Goal: Task Accomplishment & Management: Manage account settings

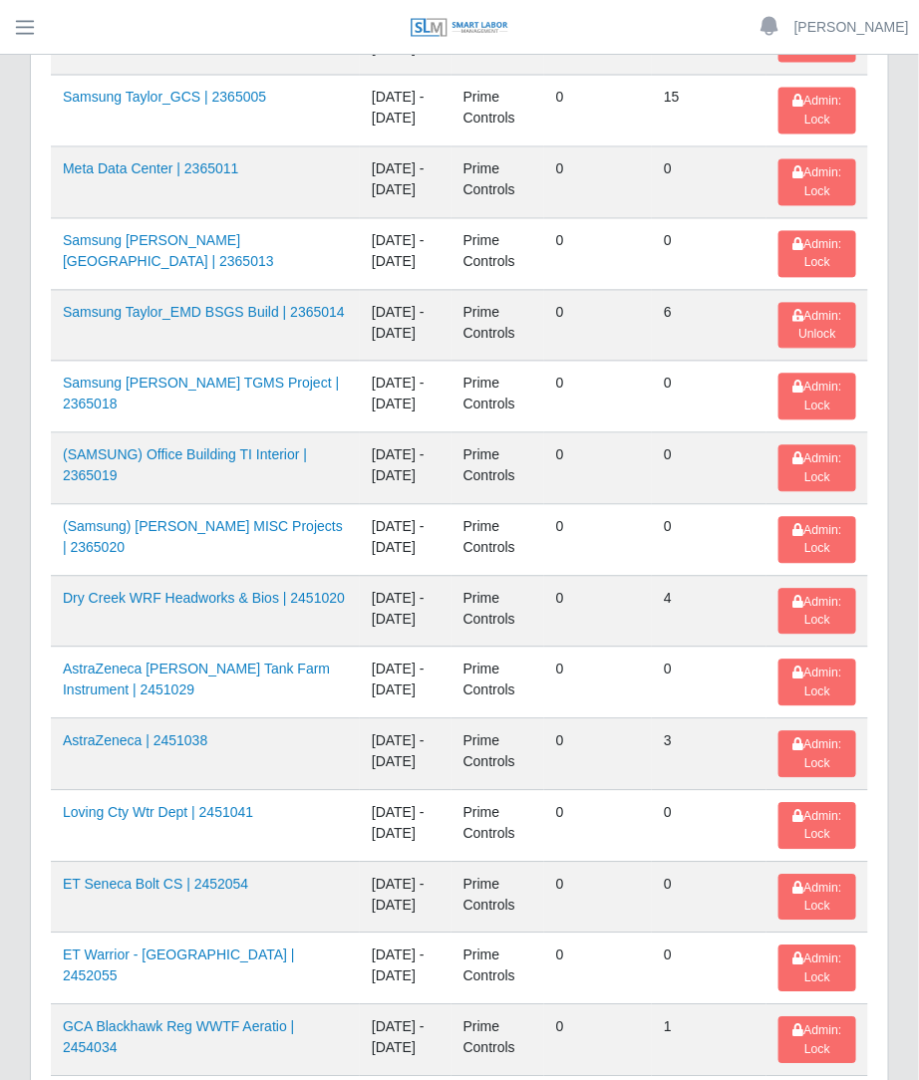
scroll to position [2665, 0]
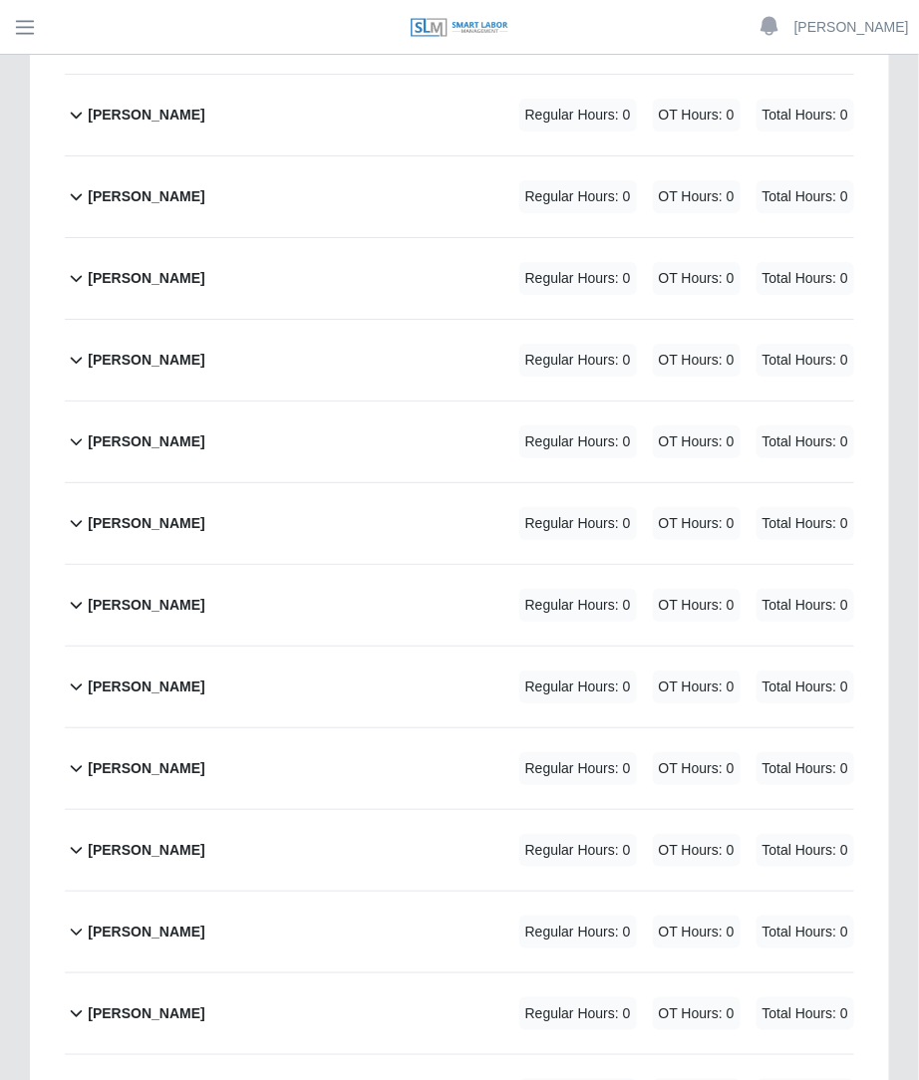
scroll to position [1671, 0]
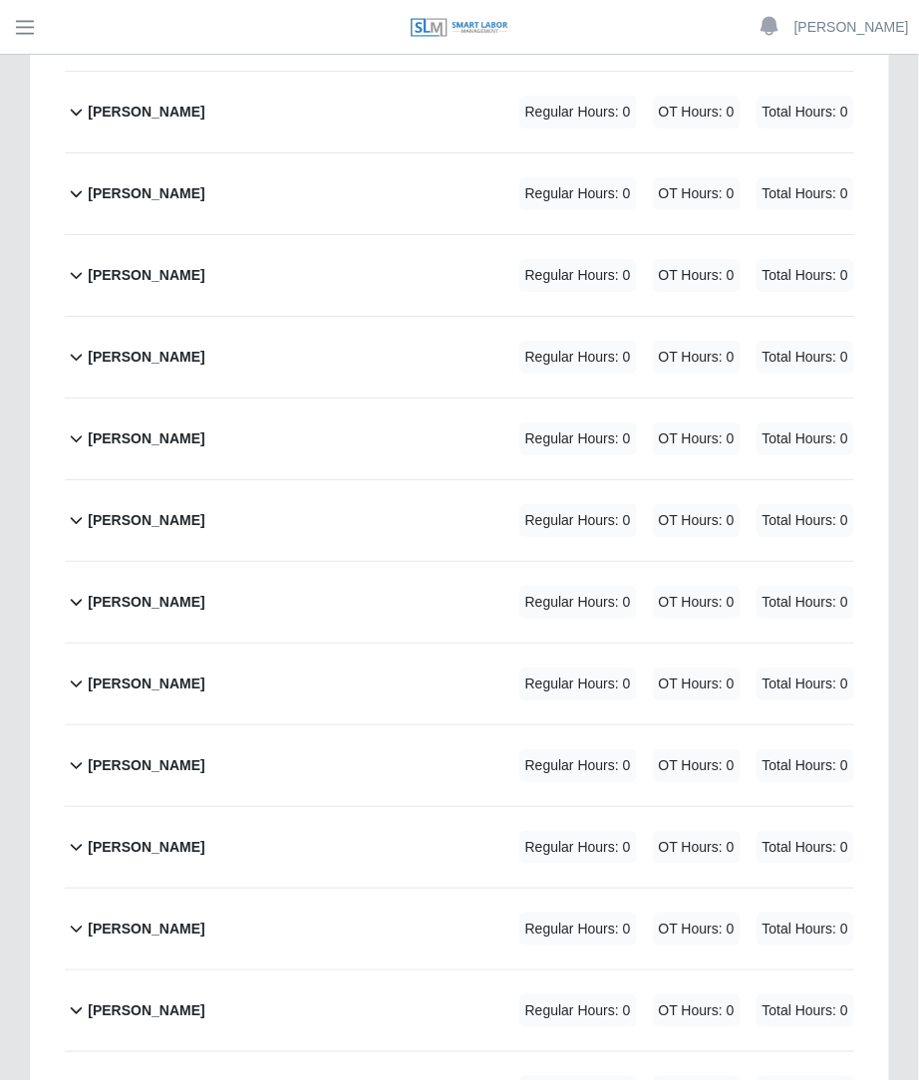
click at [742, 504] on div "Regular Hours: 0 OT Hours: 0 Total Hours: 0" at bounding box center [658, 520] width 391 height 33
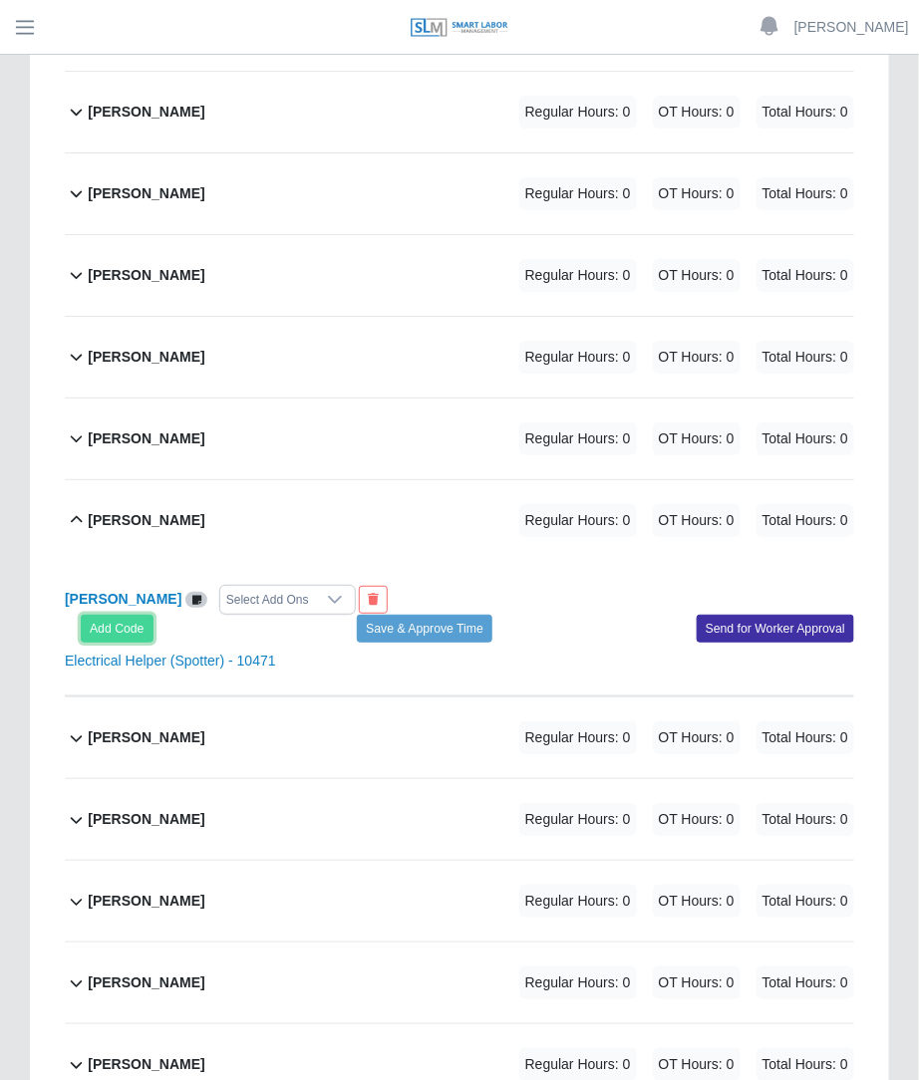
click at [110, 615] on button "Add Code" at bounding box center [117, 629] width 73 height 28
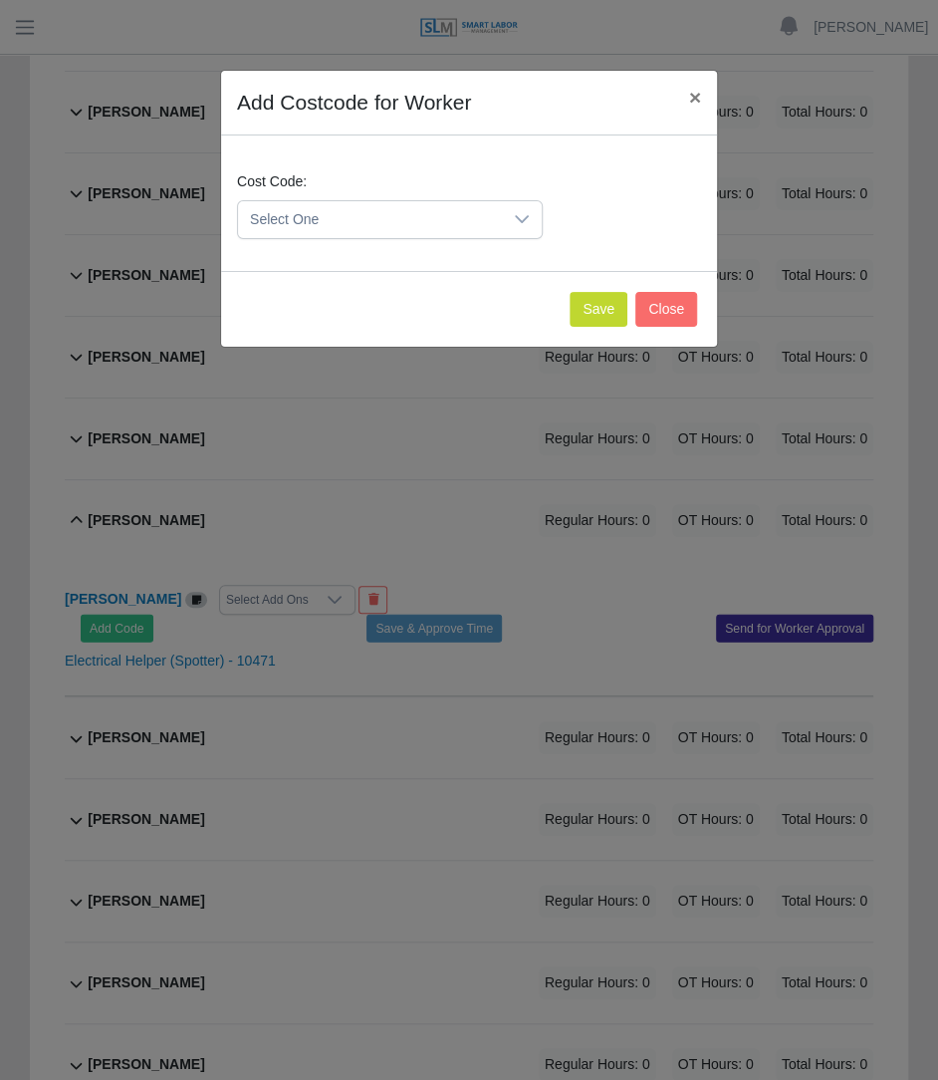
click at [365, 221] on span "Select One" at bounding box center [370, 219] width 264 height 37
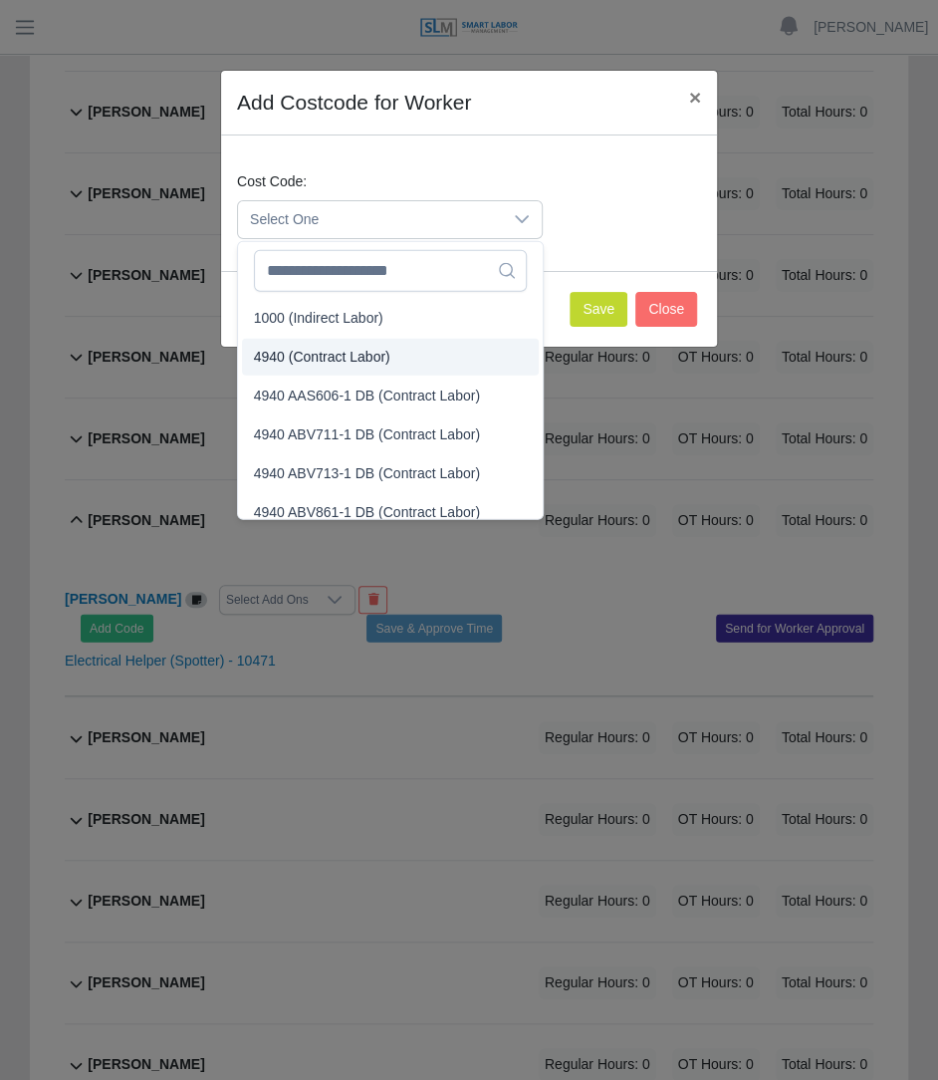
click at [373, 339] on li "4940 (Contract Labor)" at bounding box center [390, 357] width 297 height 37
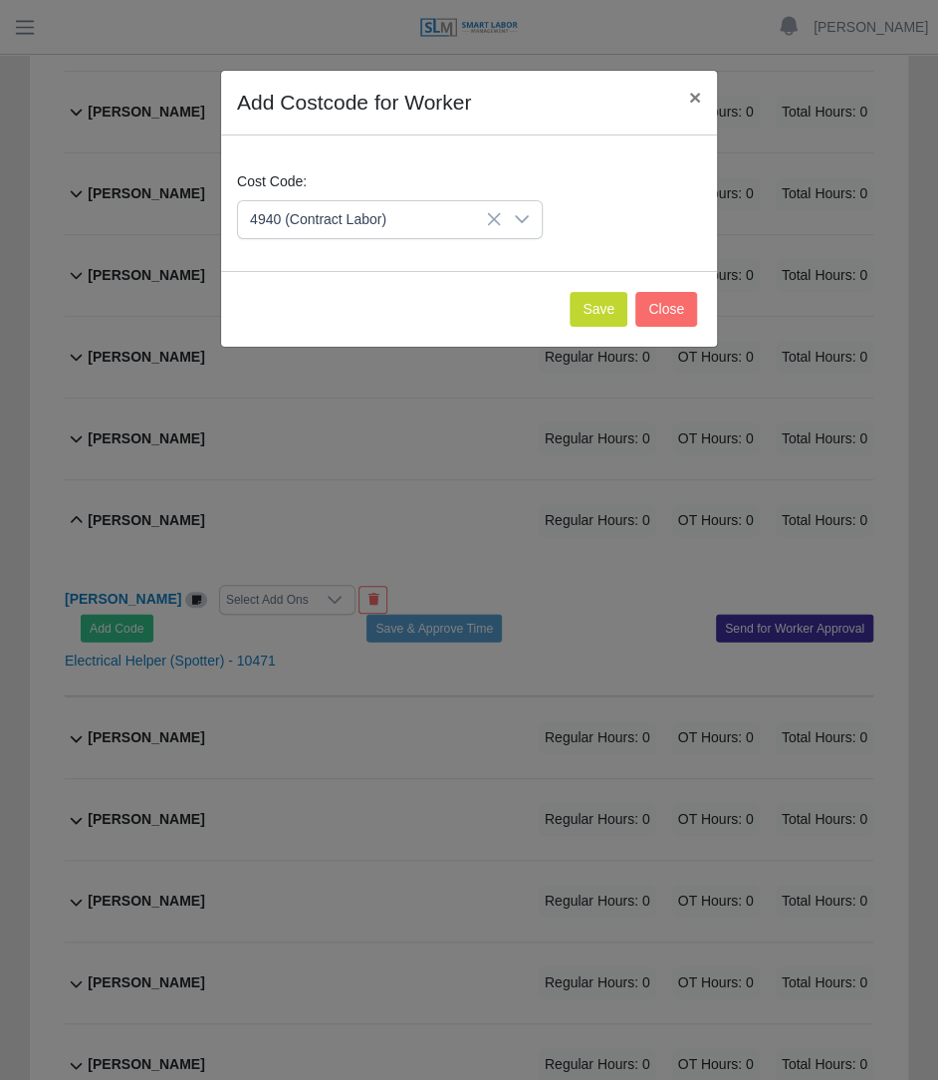
click at [599, 331] on div "Save Close" at bounding box center [469, 309] width 496 height 76
click at [606, 301] on button "Save" at bounding box center [599, 309] width 58 height 35
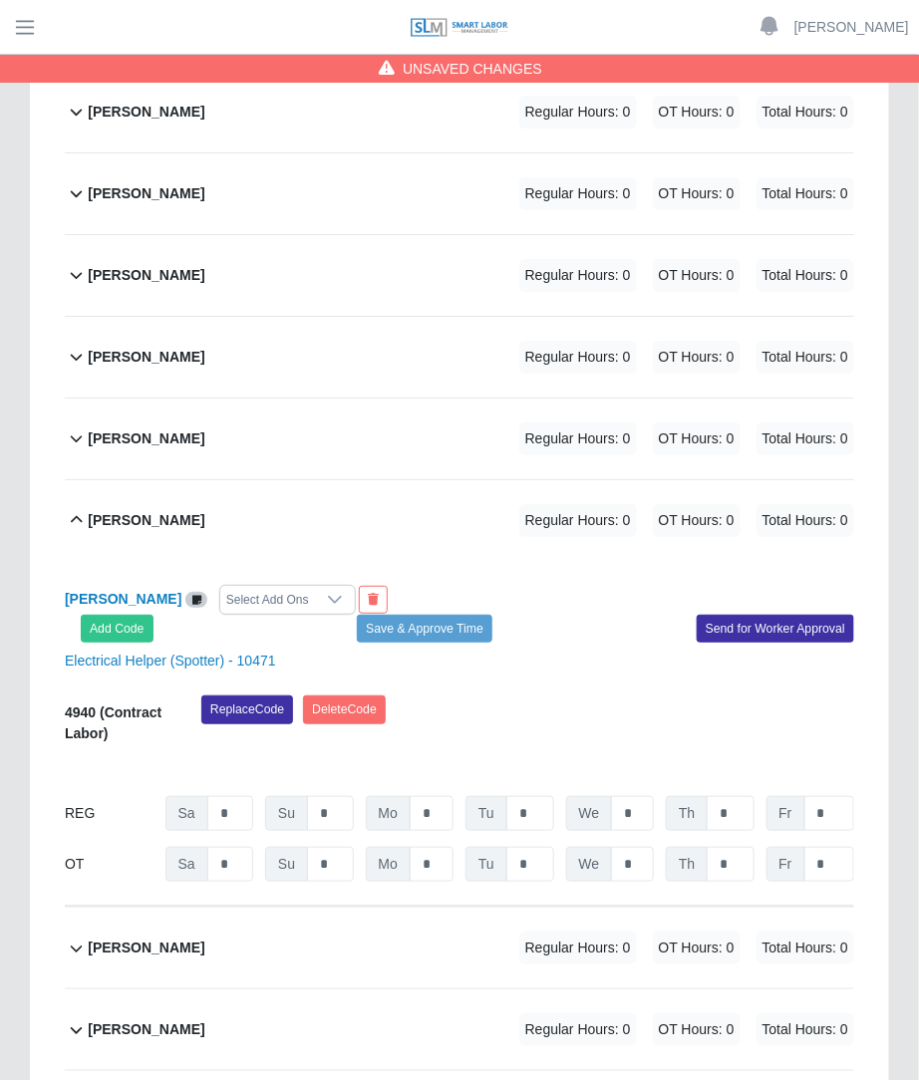
click at [457, 796] on div "REG Sa * Su * Mo * Tu * We * Th * Fr *" at bounding box center [459, 813] width 789 height 35
click at [454, 796] on div "REG Sa * Su * Mo * Tu * We * Th * Fr *" at bounding box center [459, 813] width 789 height 35
click at [450, 796] on input "*" at bounding box center [431, 813] width 44 height 35
type input "**"
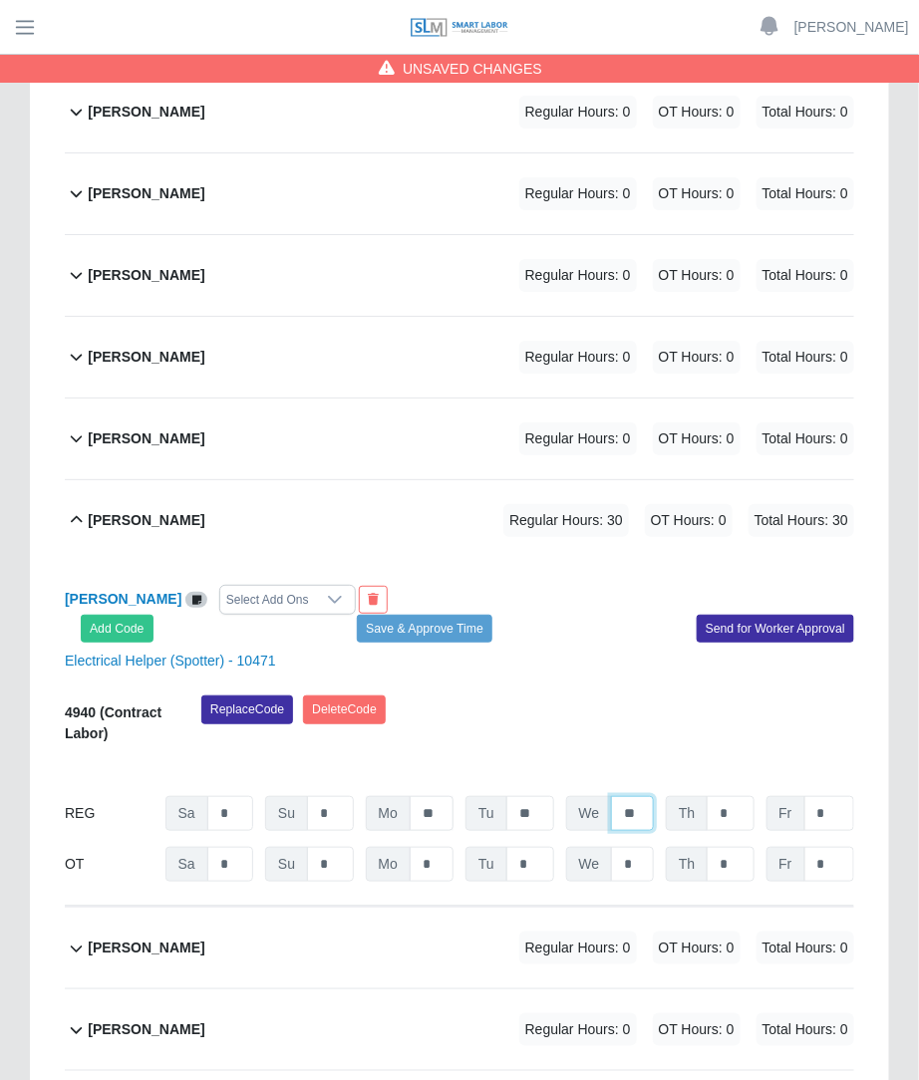
type input "**"
click at [429, 615] on button "Save & Approve Time" at bounding box center [424, 629] width 135 height 28
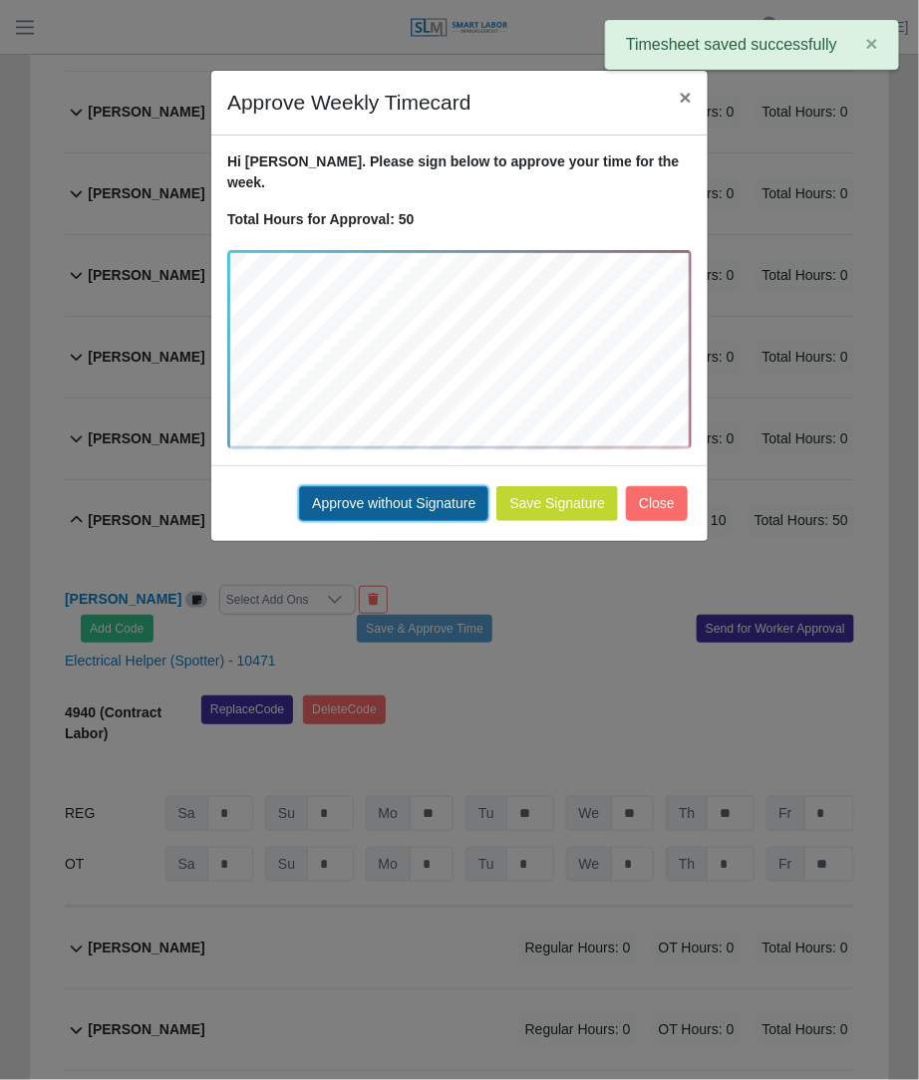
click at [473, 486] on button "Approve without Signature" at bounding box center [393, 503] width 189 height 35
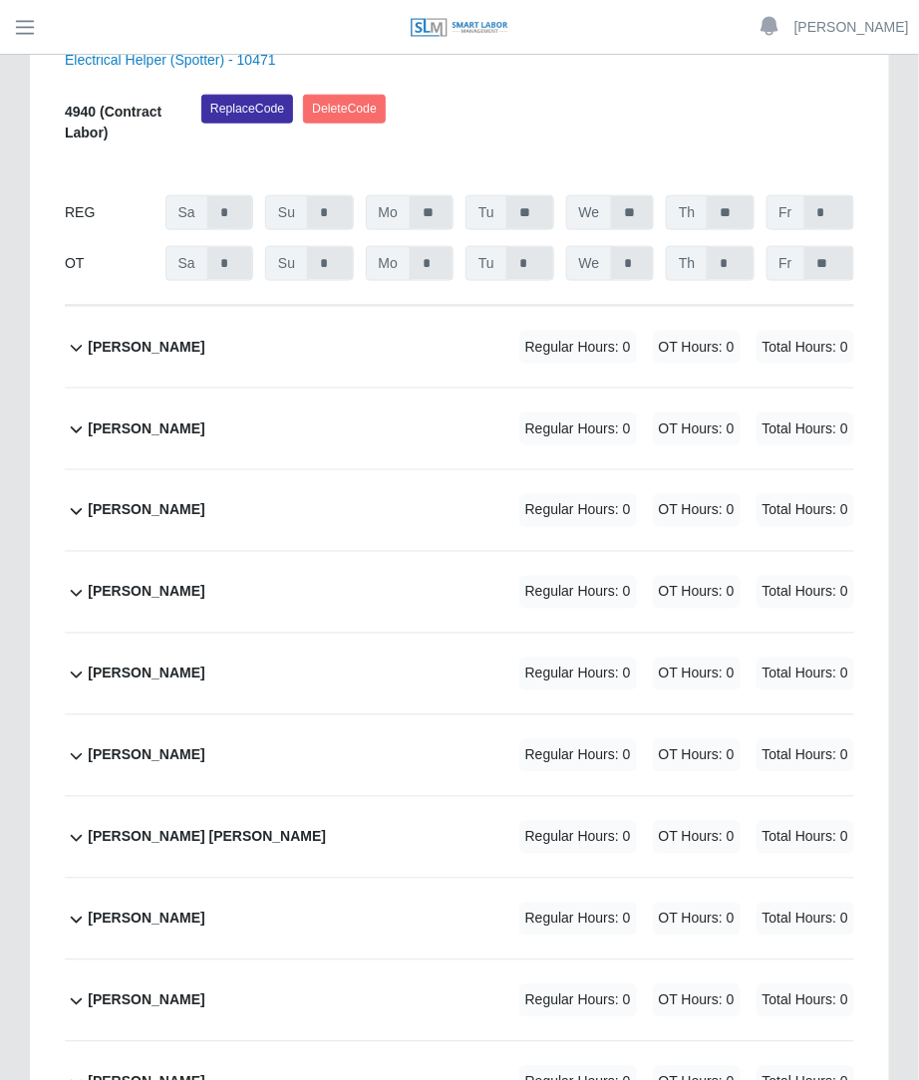
scroll to position [2650, 0]
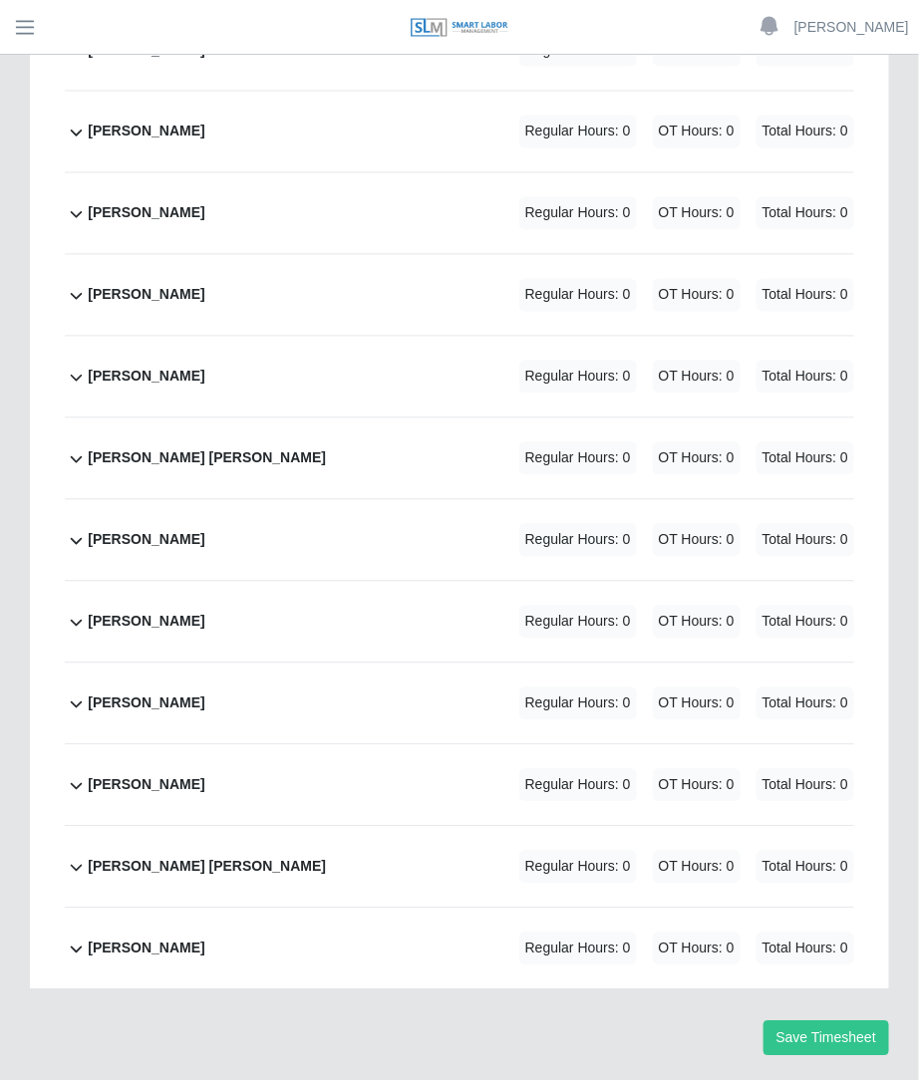
click at [324, 173] on div "Rayshon Wyatt Regular Hours: 0 OT Hours: 0 Total Hours: 0" at bounding box center [471, 213] width 766 height 81
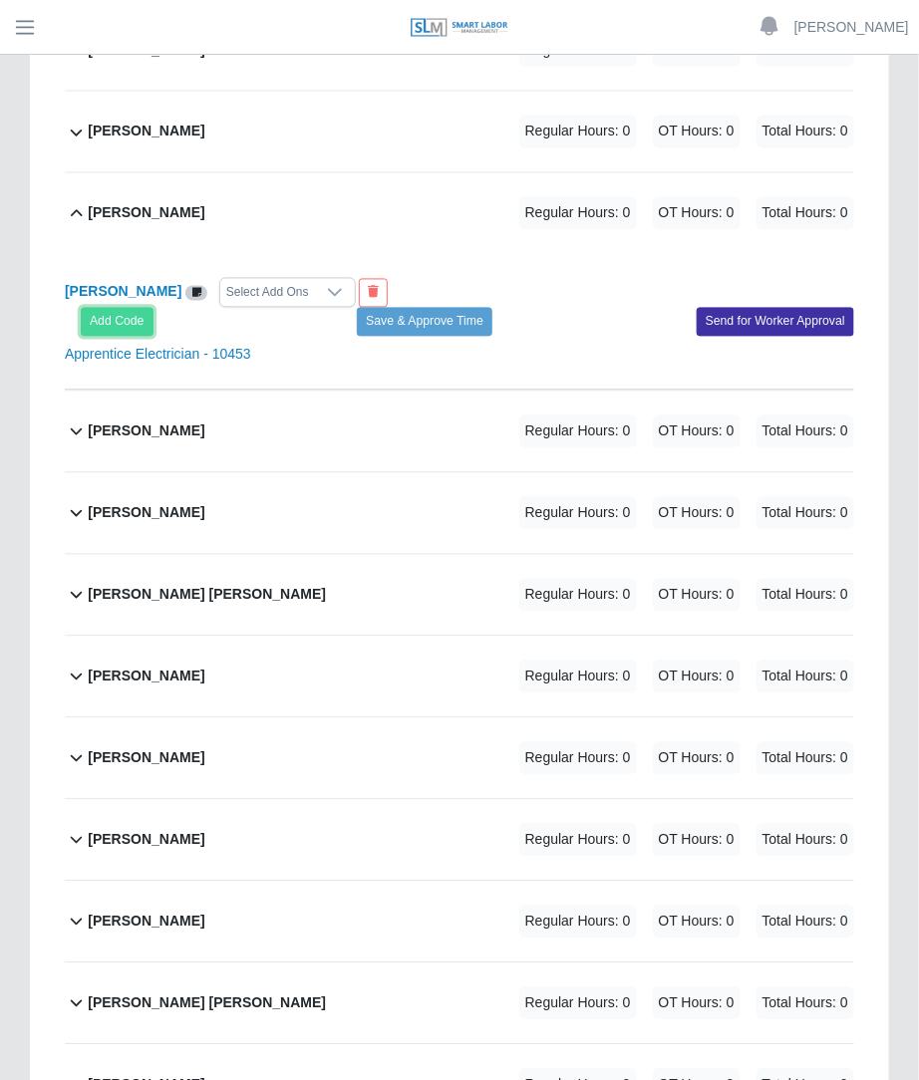
click at [136, 308] on button "Add Code" at bounding box center [117, 322] width 73 height 28
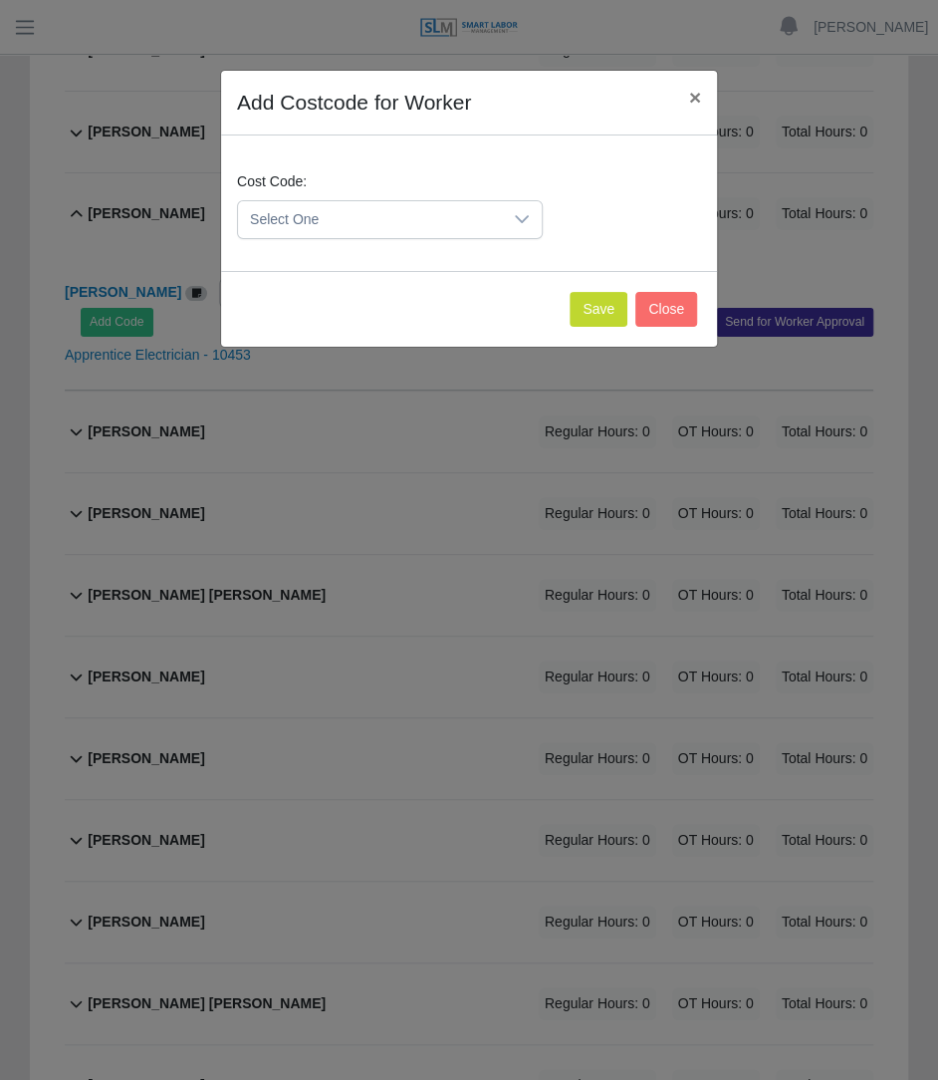
click at [285, 222] on span "Select One" at bounding box center [370, 219] width 264 height 37
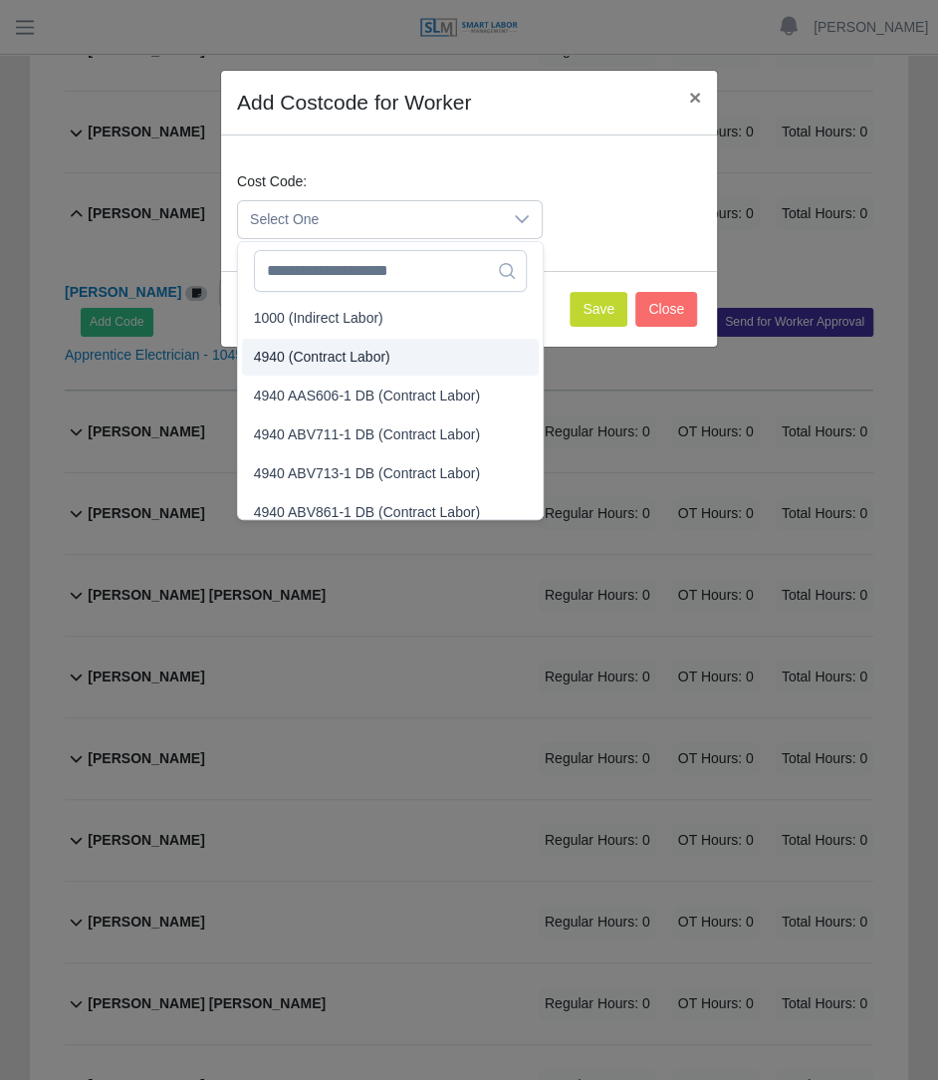
click at [301, 361] on span "4940 (Contract Labor)" at bounding box center [322, 357] width 136 height 21
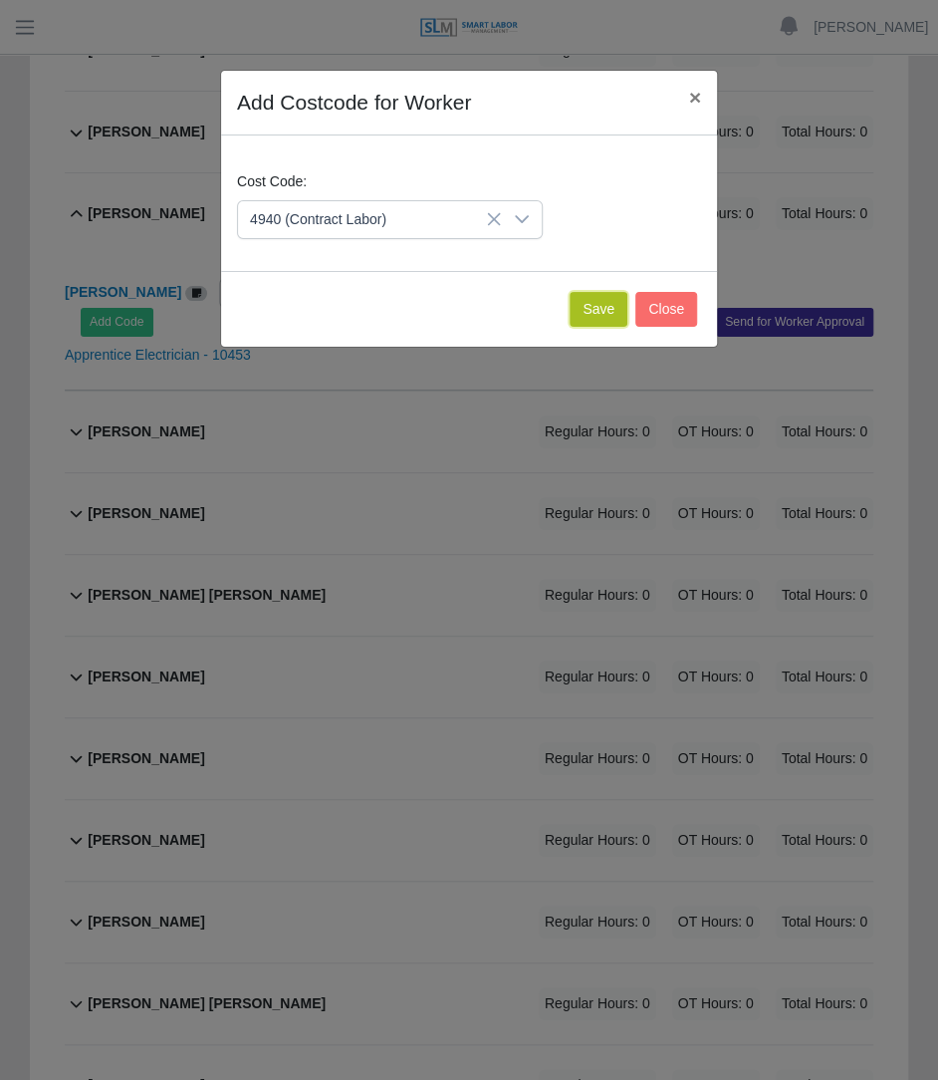
click at [618, 300] on button "Save" at bounding box center [599, 309] width 58 height 35
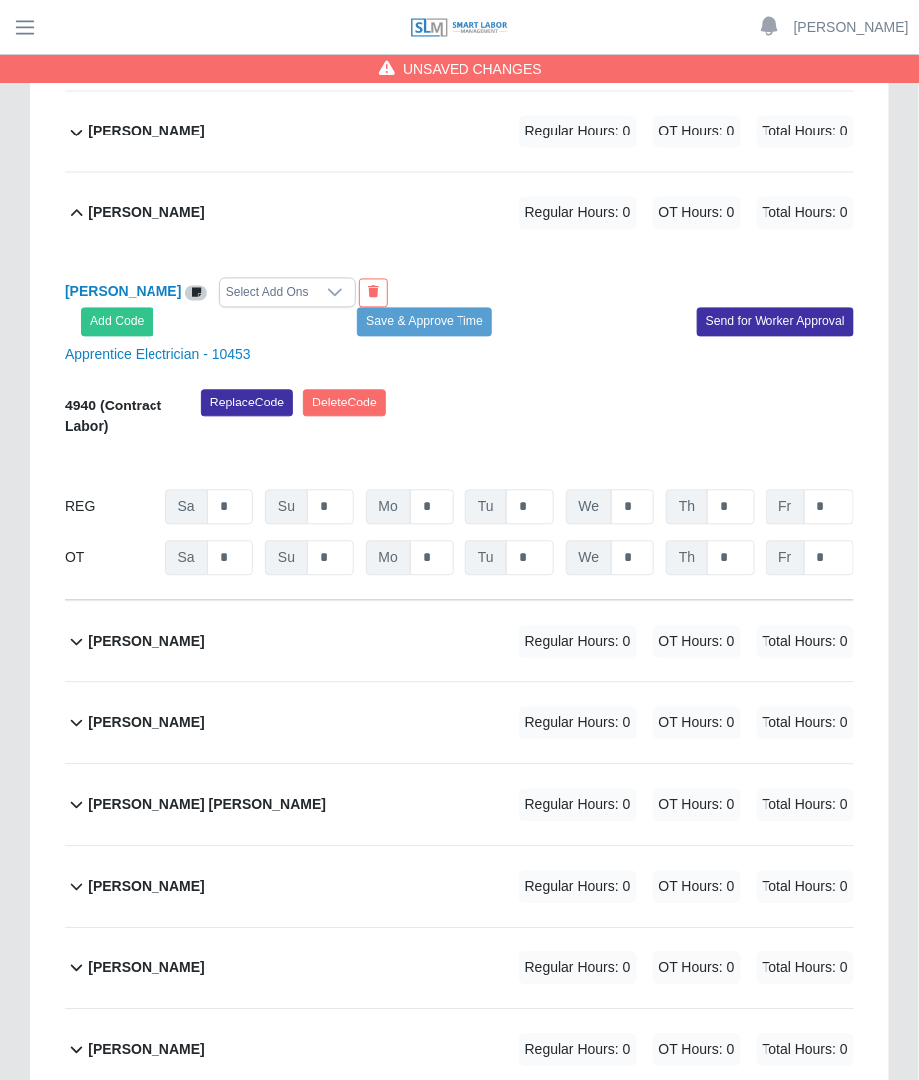
click at [454, 490] on div "REG Sa * Su * Mo * Tu * We * Th * Fr *" at bounding box center [459, 507] width 789 height 35
click at [447, 490] on input "*" at bounding box center [431, 507] width 44 height 35
type input "**"
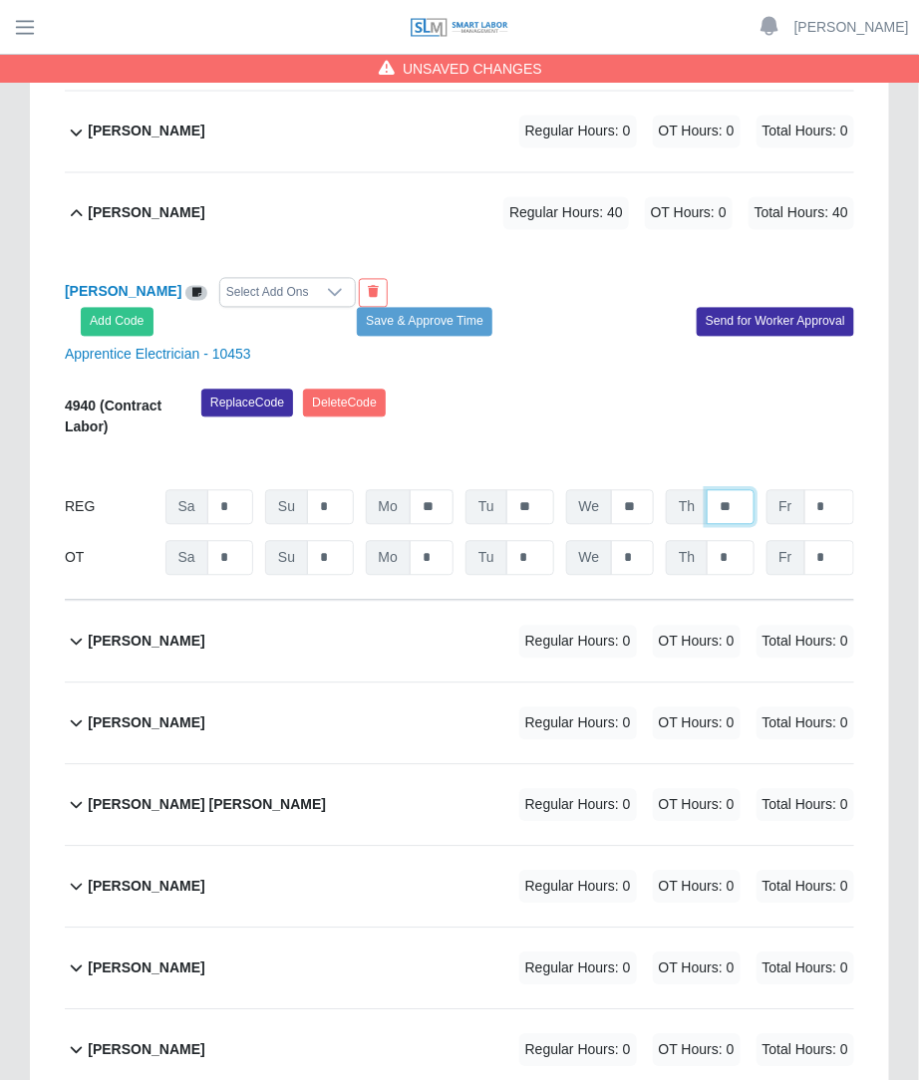
type input "**"
click at [446, 308] on button "Save & Approve Time" at bounding box center [424, 322] width 135 height 28
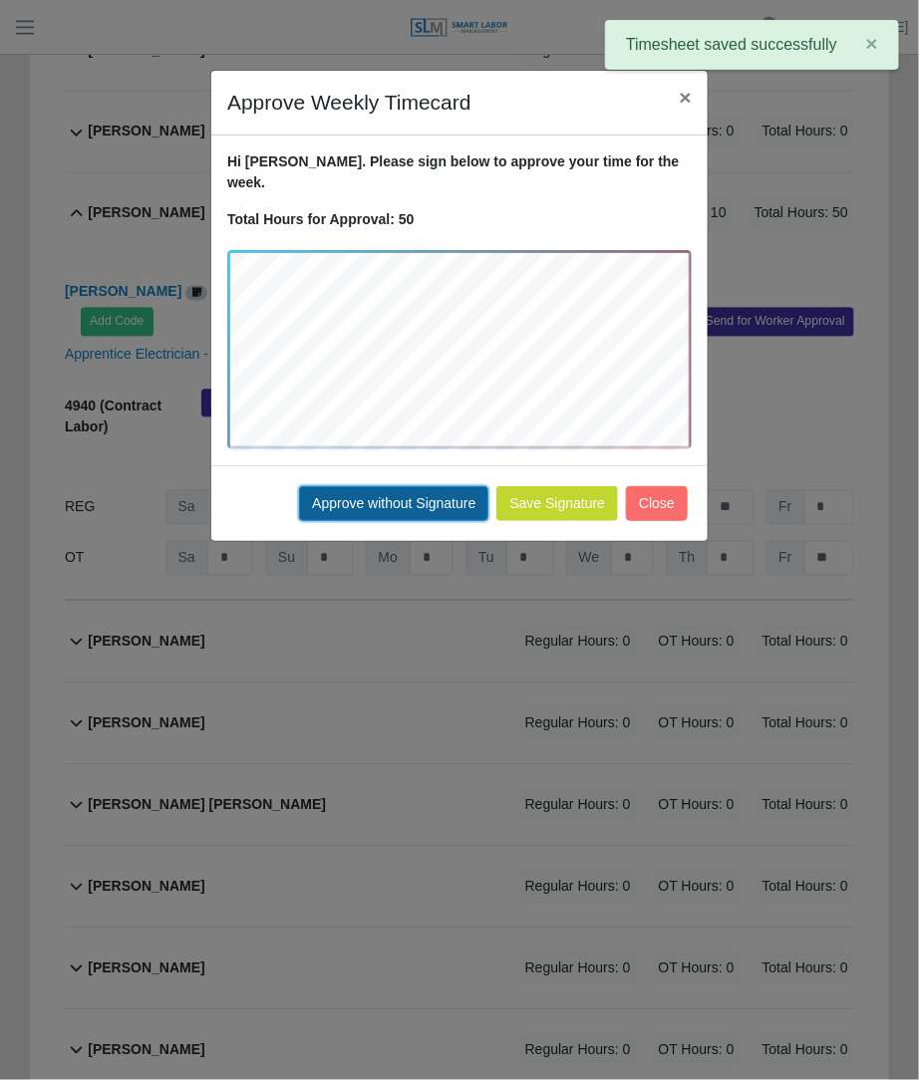
click at [477, 486] on button "Approve without Signature" at bounding box center [393, 503] width 189 height 35
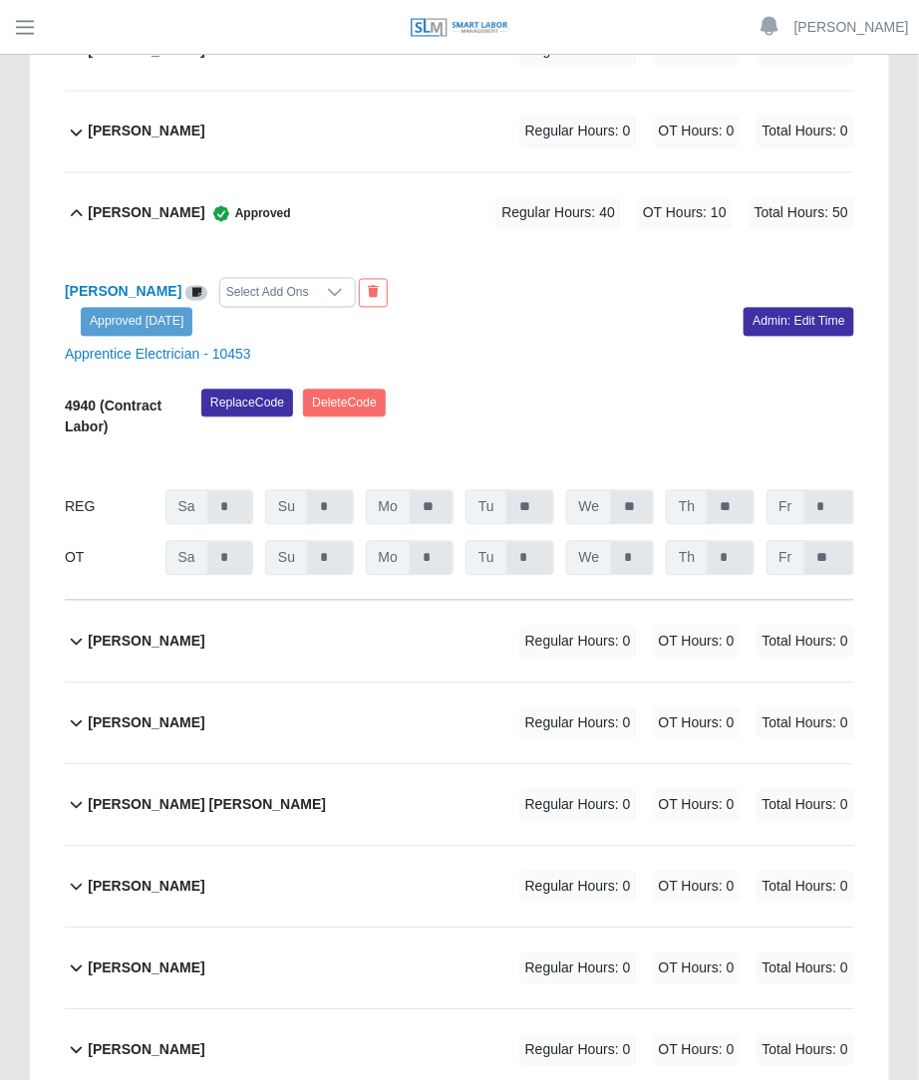
scroll to position [2598, 0]
